Goal: Transaction & Acquisition: Subscribe to service/newsletter

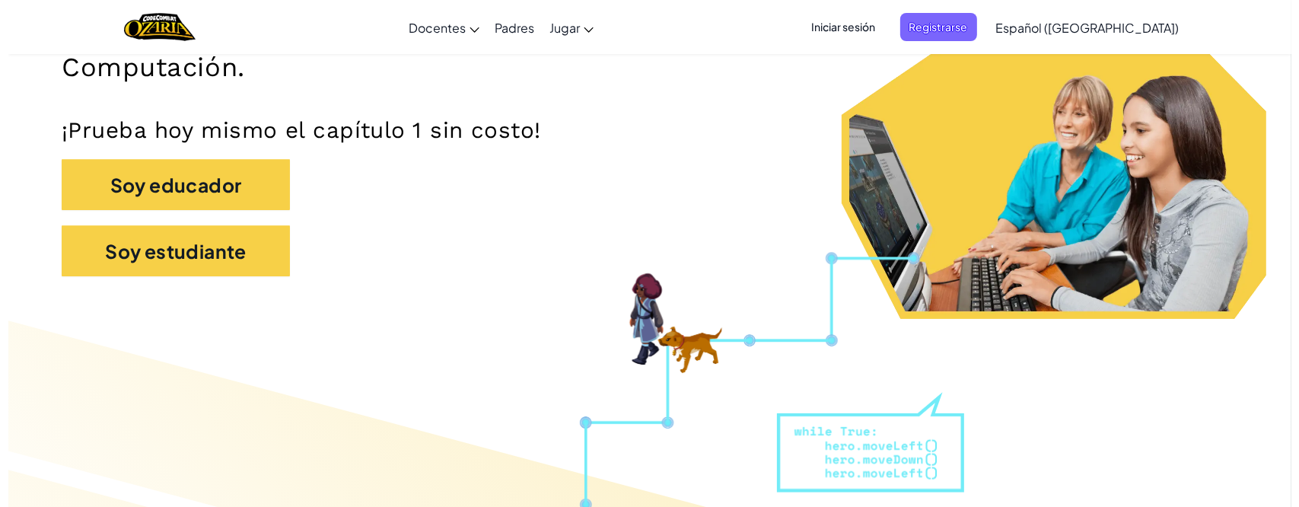
scroll to position [333, 0]
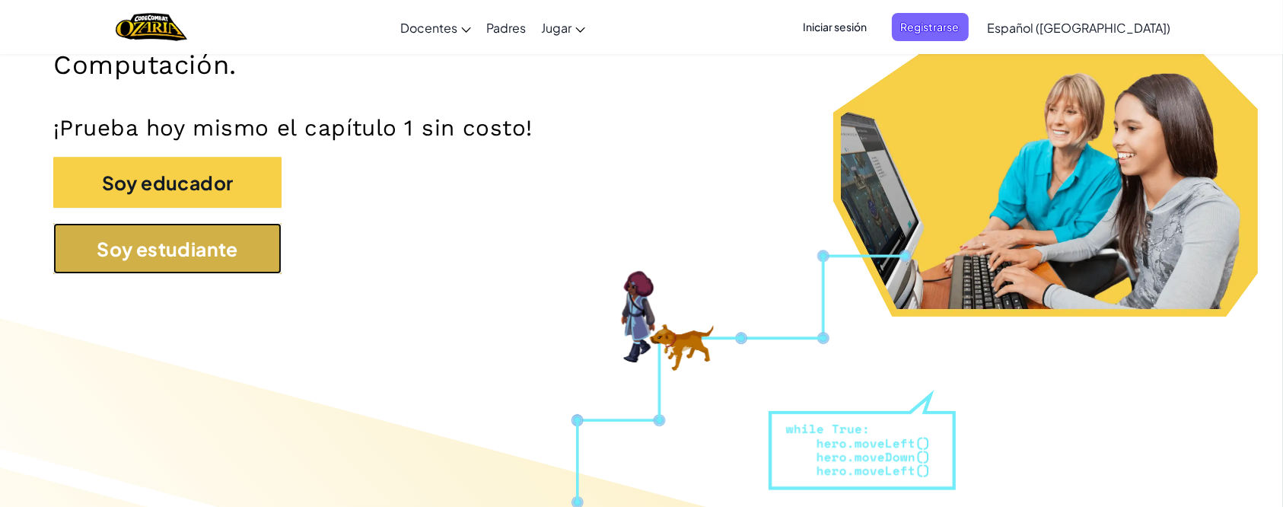
click at [173, 262] on button "Soy estudiante" at bounding box center [167, 248] width 228 height 51
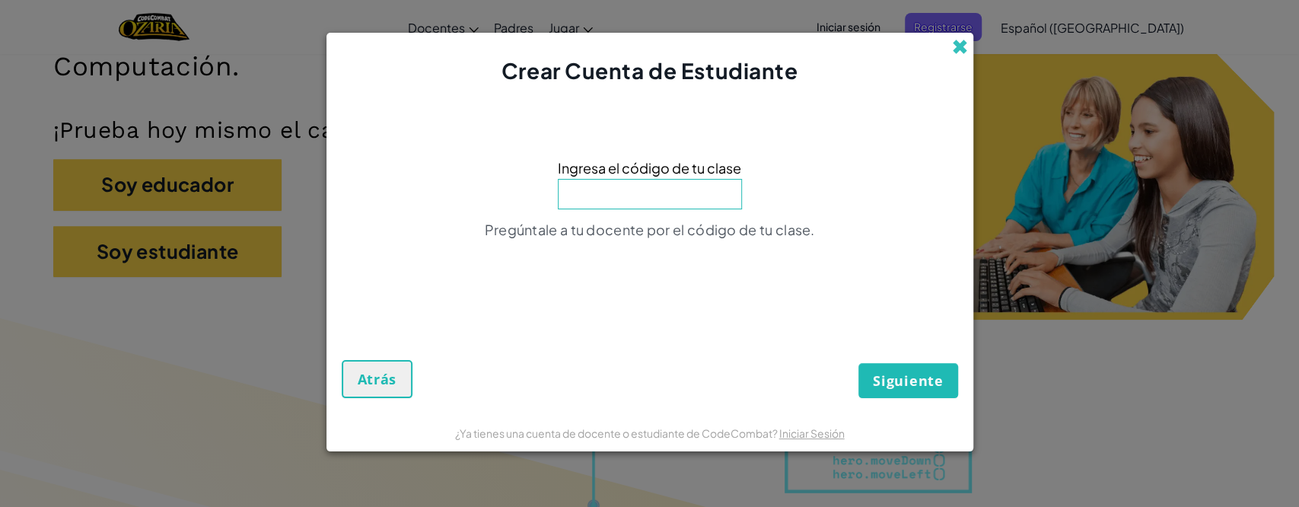
click at [955, 46] on span at bounding box center [960, 47] width 16 height 16
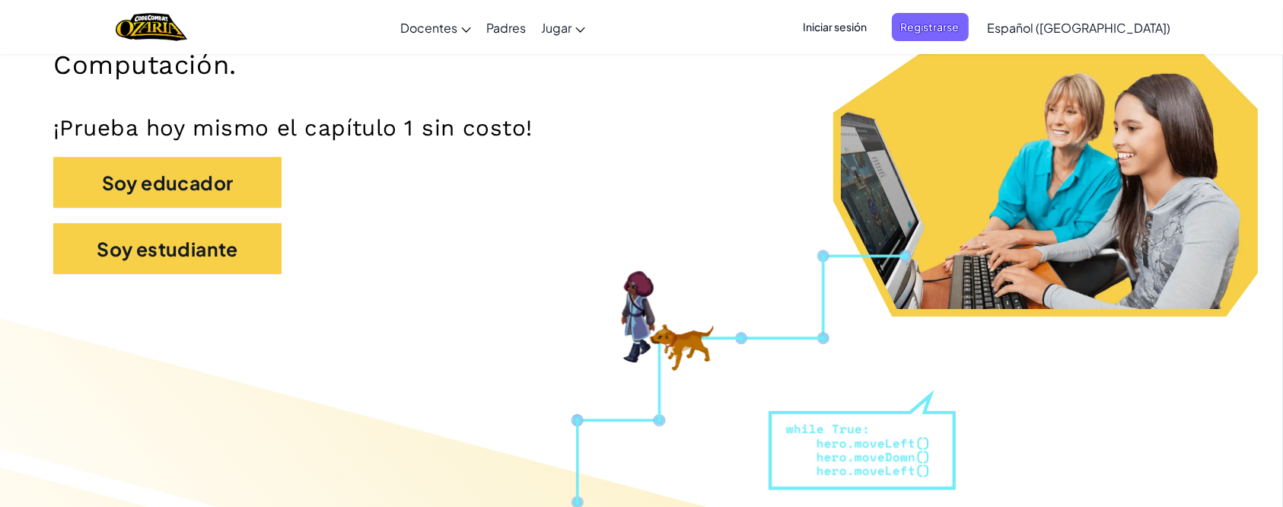
click at [867, 21] on span "Iniciar sesión" at bounding box center [835, 27] width 82 height 28
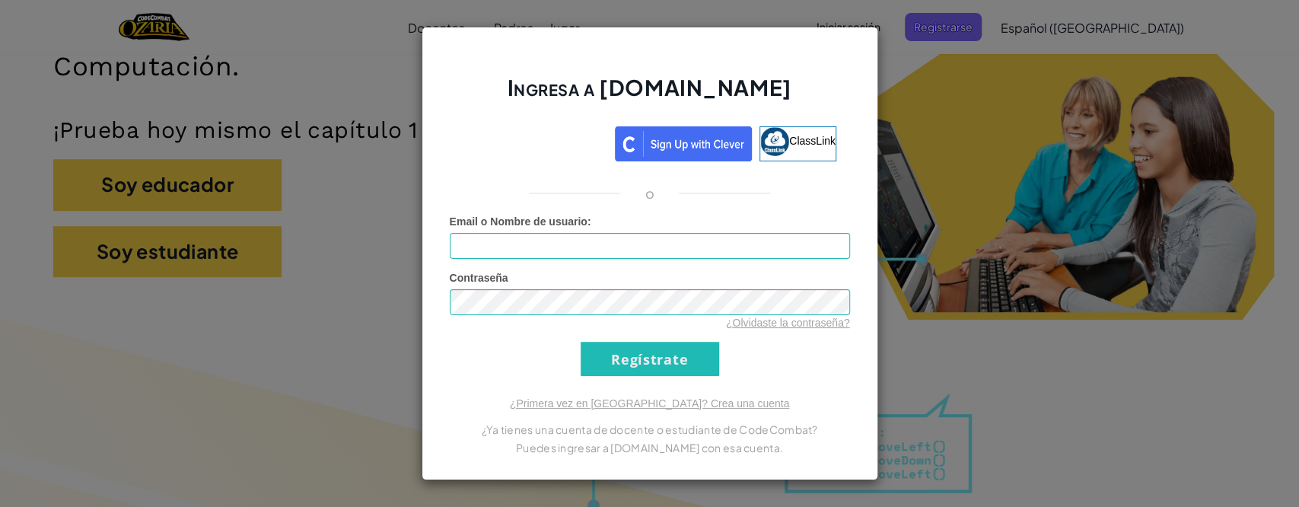
click at [642, 226] on div "Email o Nombre de usuario :" at bounding box center [650, 236] width 400 height 45
click at [640, 240] on input "Email o Nombre de usuario :" at bounding box center [650, 246] width 400 height 26
type input "[EMAIL_ADDRESS][DOMAIN_NAME]"
click at [637, 362] on input "Regístrate" at bounding box center [650, 359] width 138 height 34
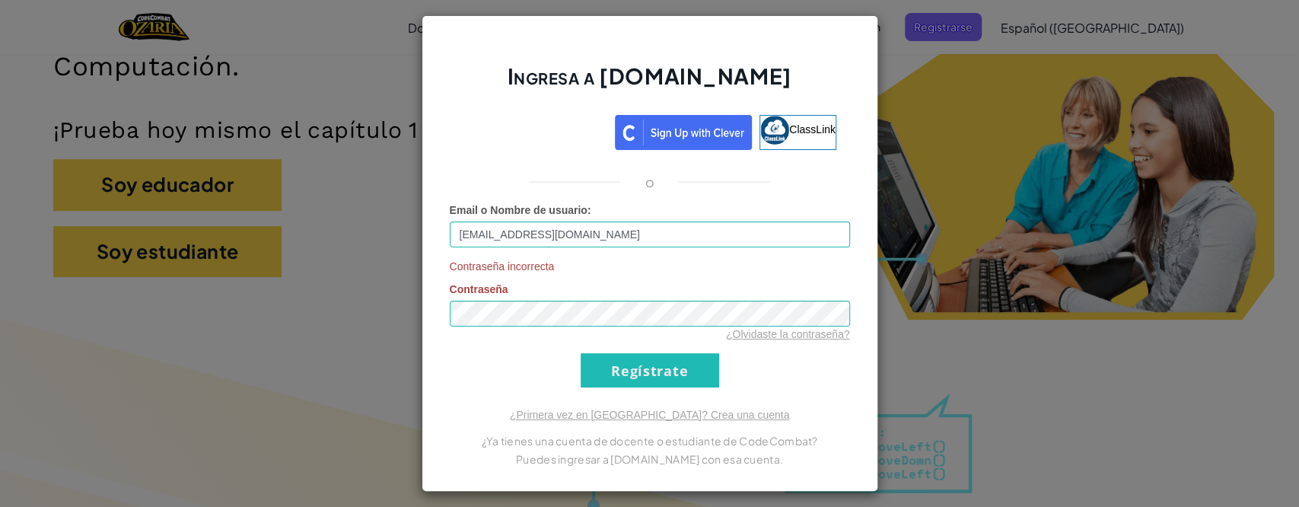
click at [642, 387] on div "Ingresa a [DOMAIN_NAME] ClassLink o Email o Nombre de usuario : [EMAIL_ADDRESS]…" at bounding box center [650, 253] width 457 height 476
click at [643, 376] on input "Regístrate" at bounding box center [650, 370] width 138 height 34
